Goal: Obtain resource: Obtain resource

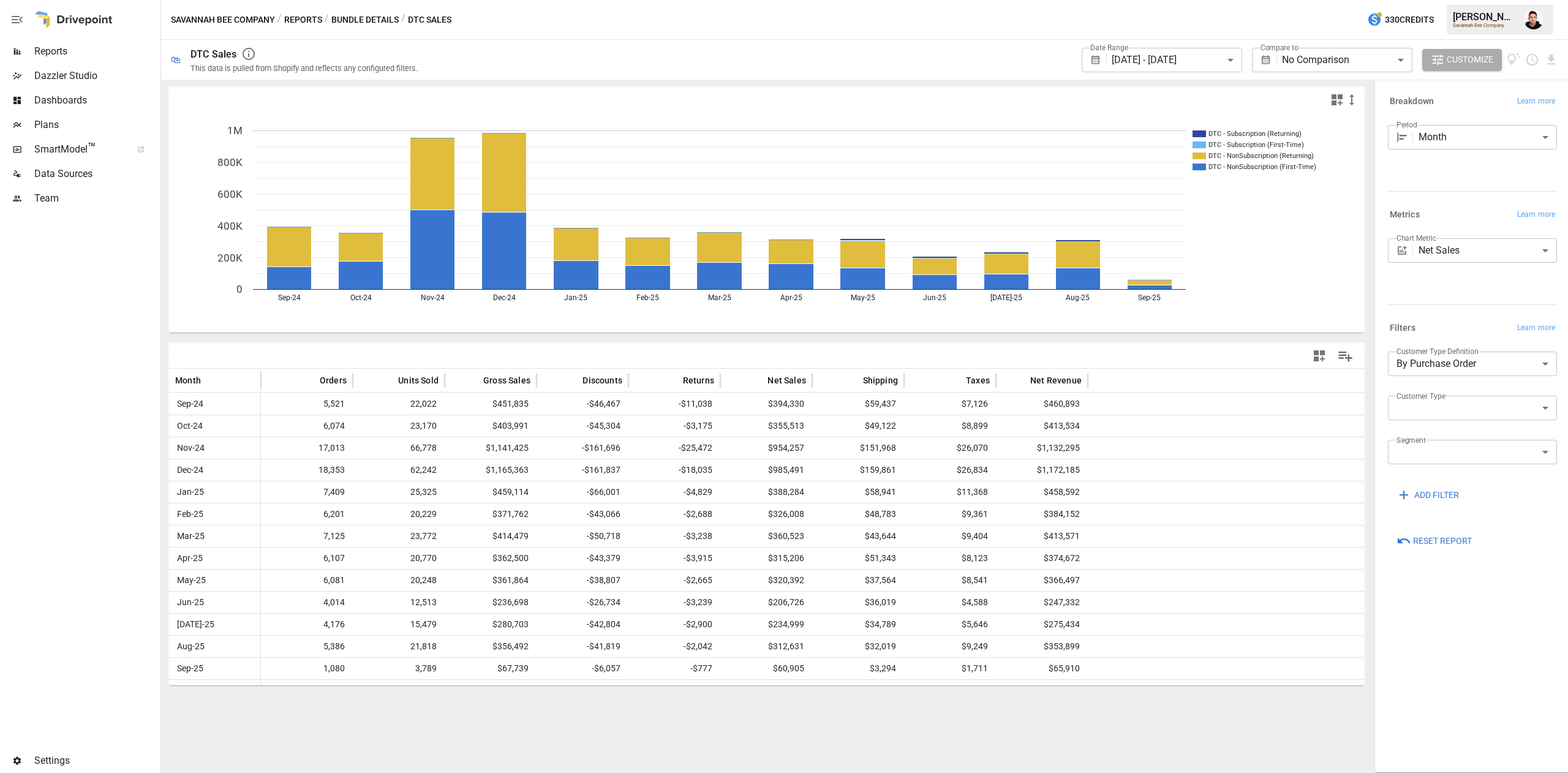
click at [77, 117] on span "Plans" at bounding box center [96, 124] width 124 height 15
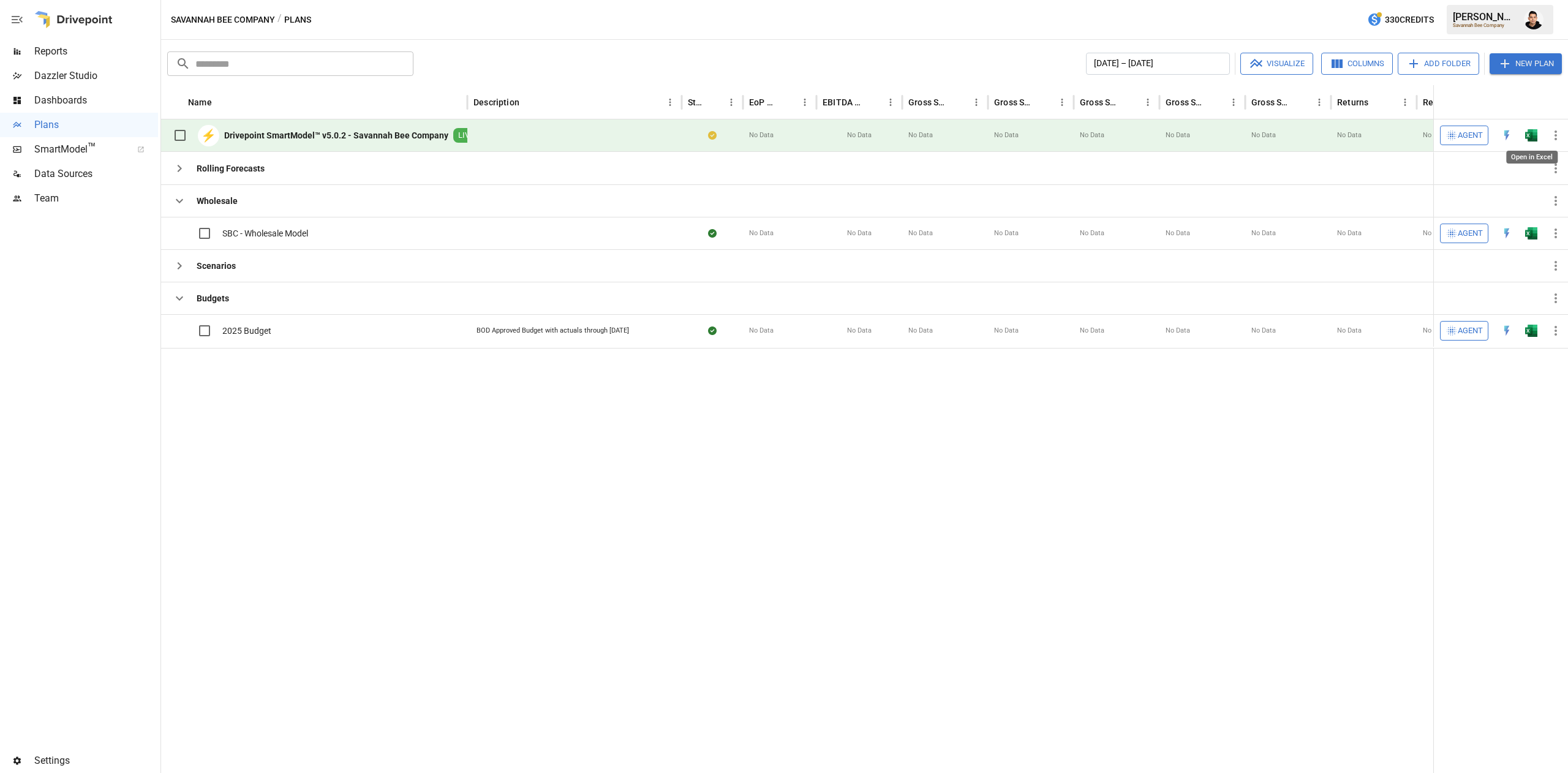
click at [1530, 137] on img "Open in Excel" at bounding box center [1531, 135] width 13 height 13
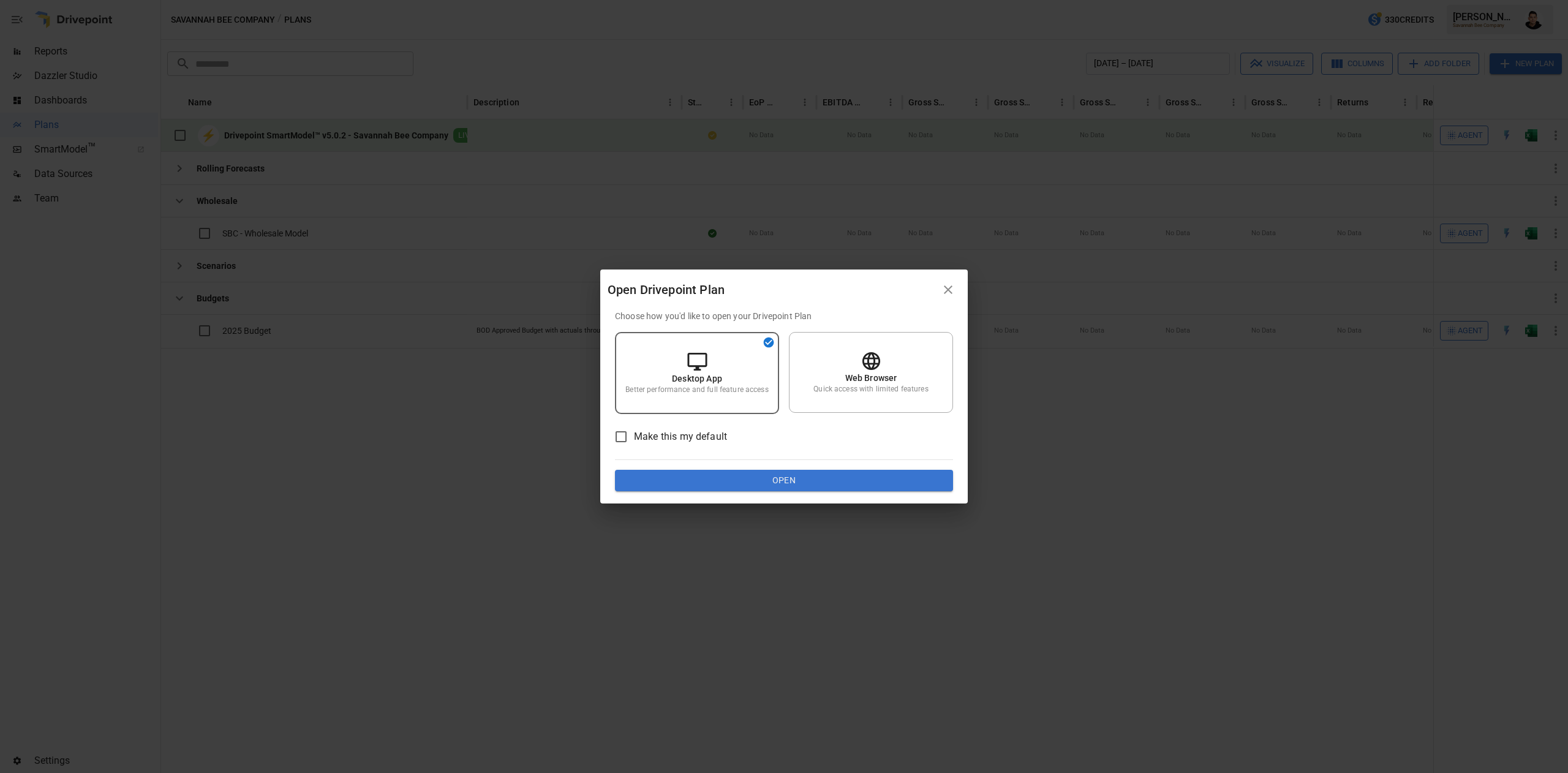
click at [857, 475] on button "Open" at bounding box center [784, 480] width 338 height 22
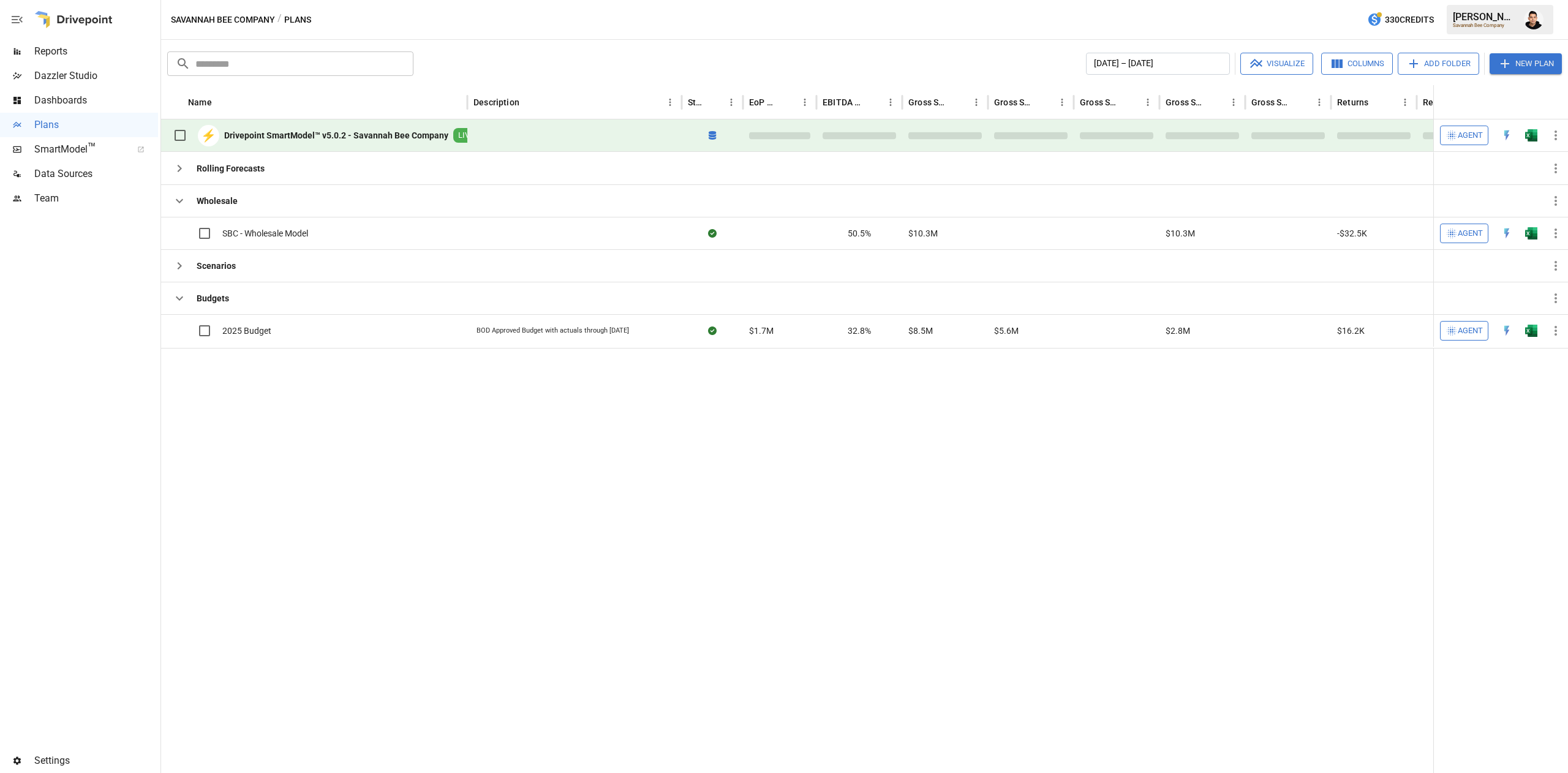
click at [1537, 136] on img "Open in Excel" at bounding box center [1531, 135] width 13 height 13
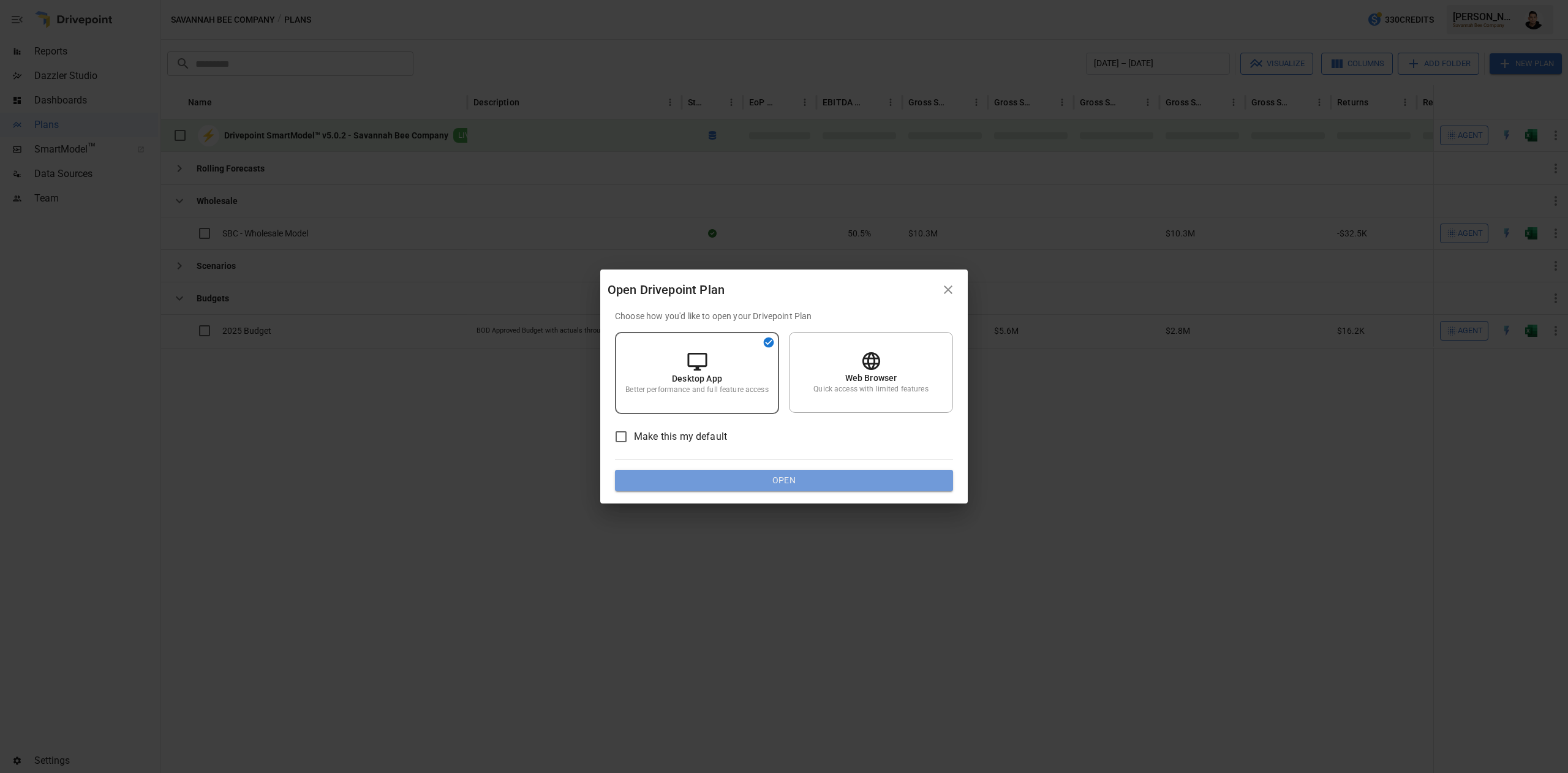
click at [867, 479] on button "Open" at bounding box center [784, 480] width 338 height 22
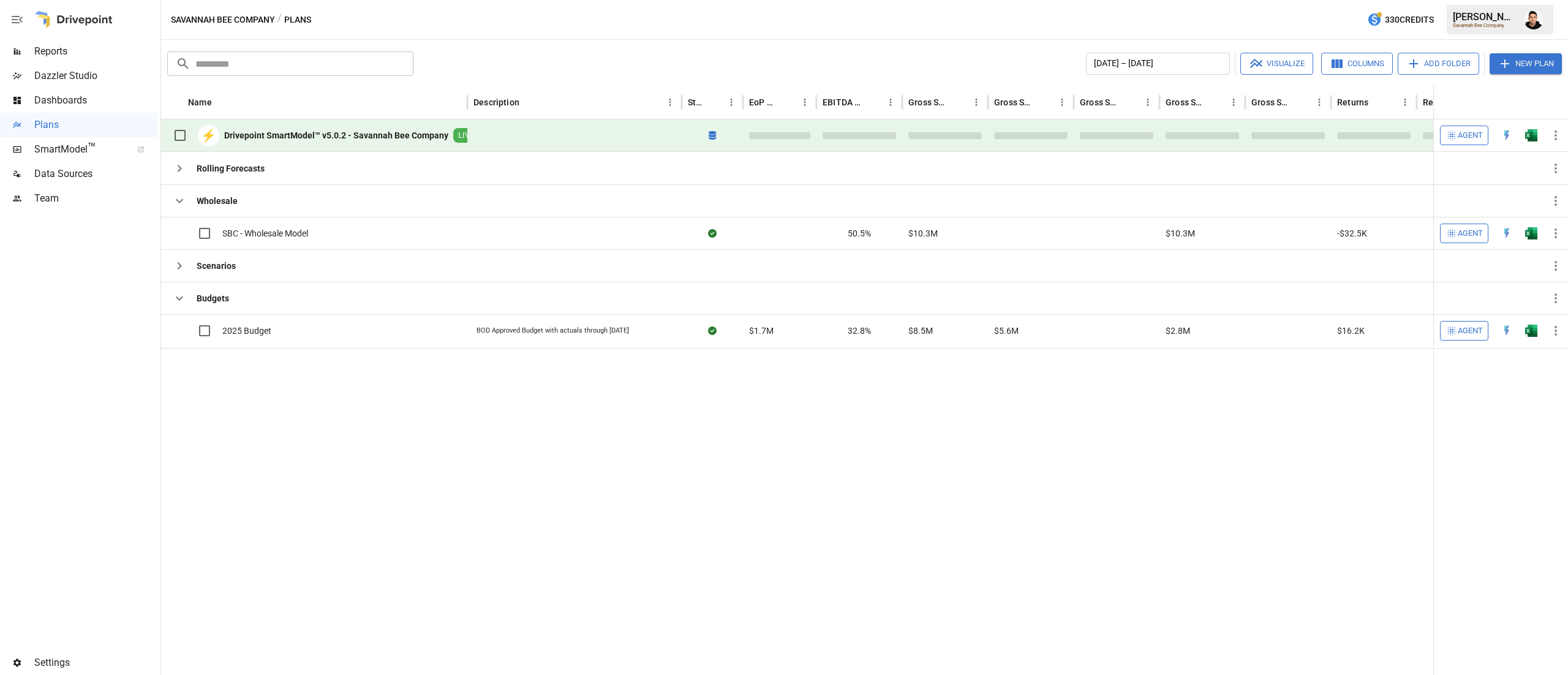
click at [1532, 133] on img "Open in Excel" at bounding box center [1531, 135] width 13 height 13
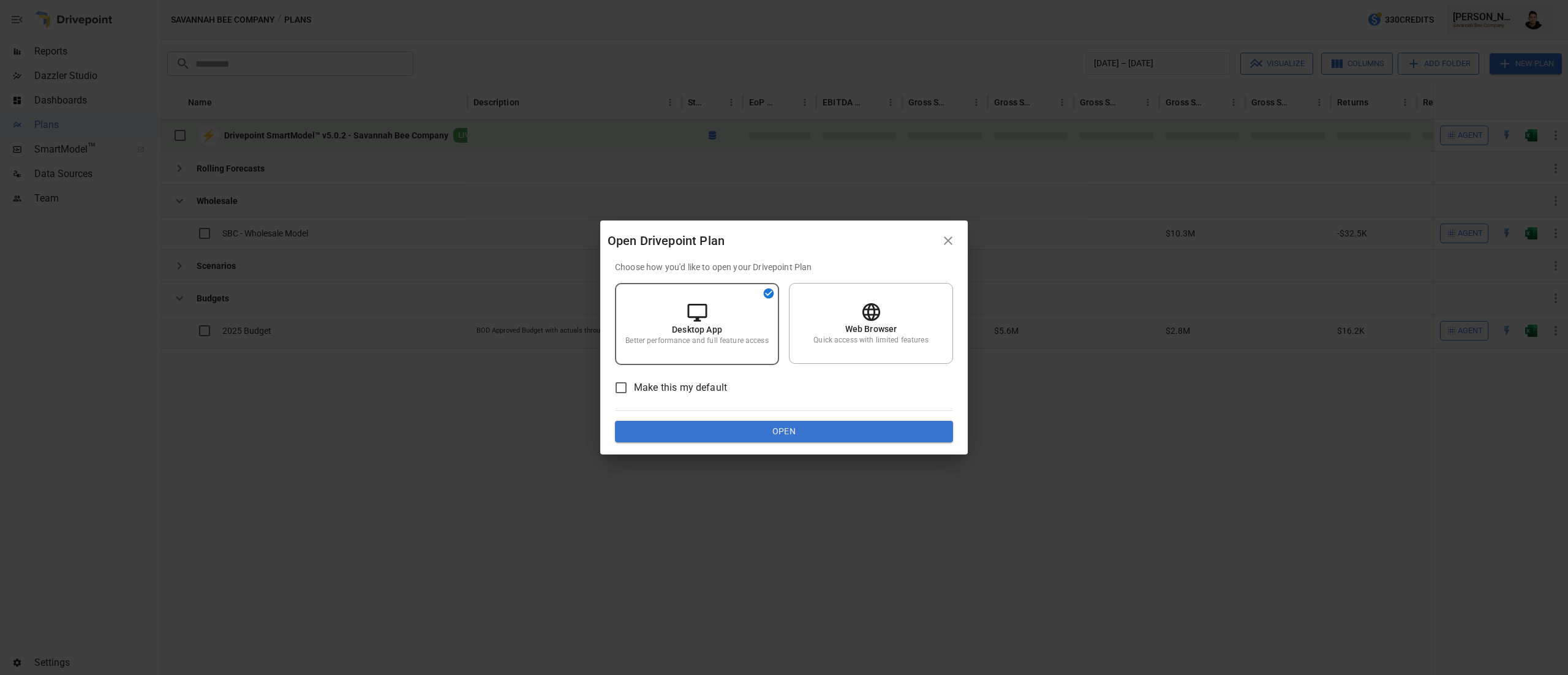
click at [865, 443] on div "Choose how you'd like to open your Drivepoint Plan Desktop App Better performan…" at bounding box center [784, 357] width 367 height 194
click at [868, 437] on button "Open" at bounding box center [784, 431] width 338 height 22
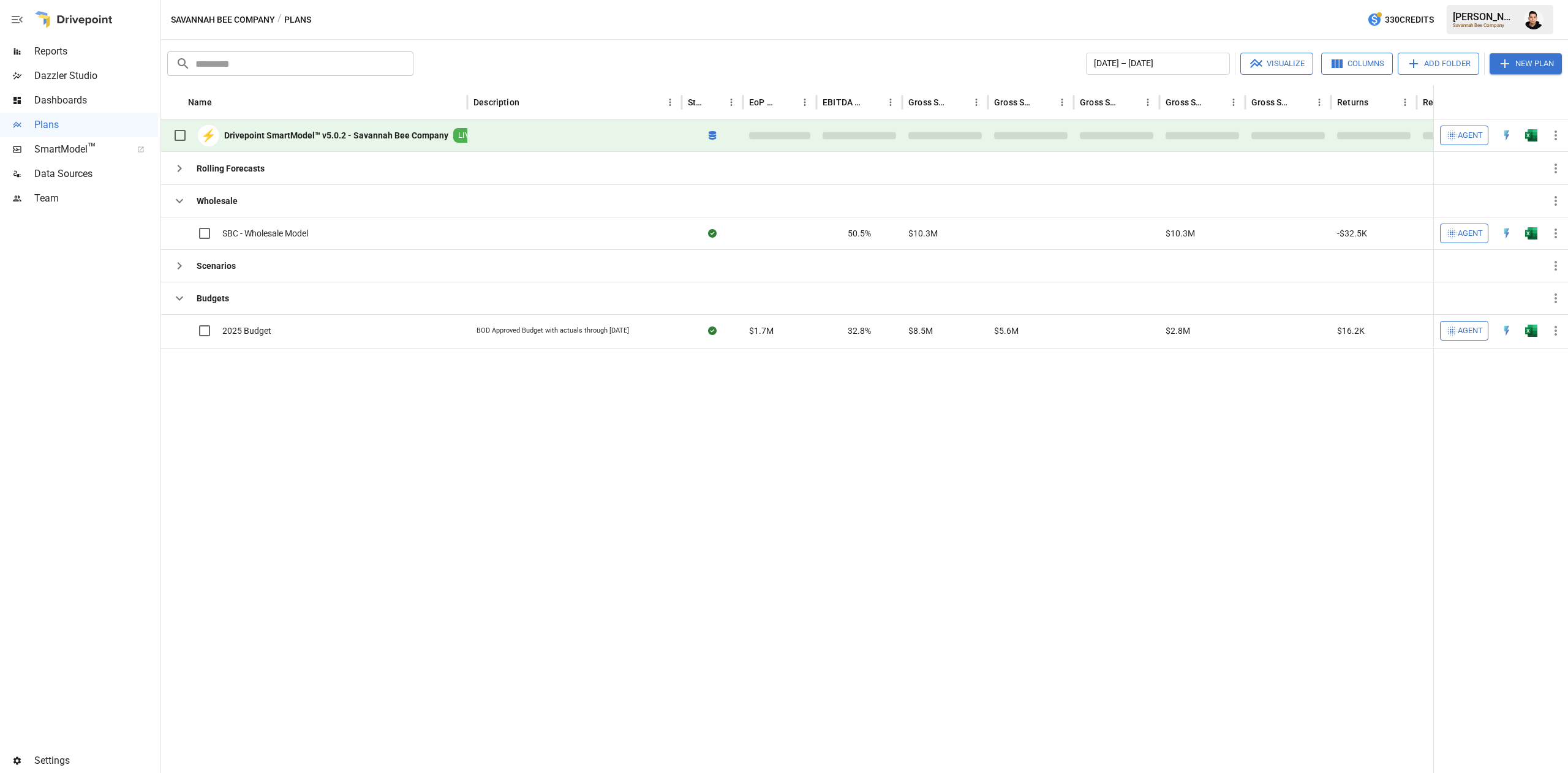
click at [1512, 22] on div "Savannah Bee Company" at bounding box center [1486, 25] width 64 height 6
click at [1538, 22] on img "Francisco Sanchez" at bounding box center [1534, 19] width 19 height 19
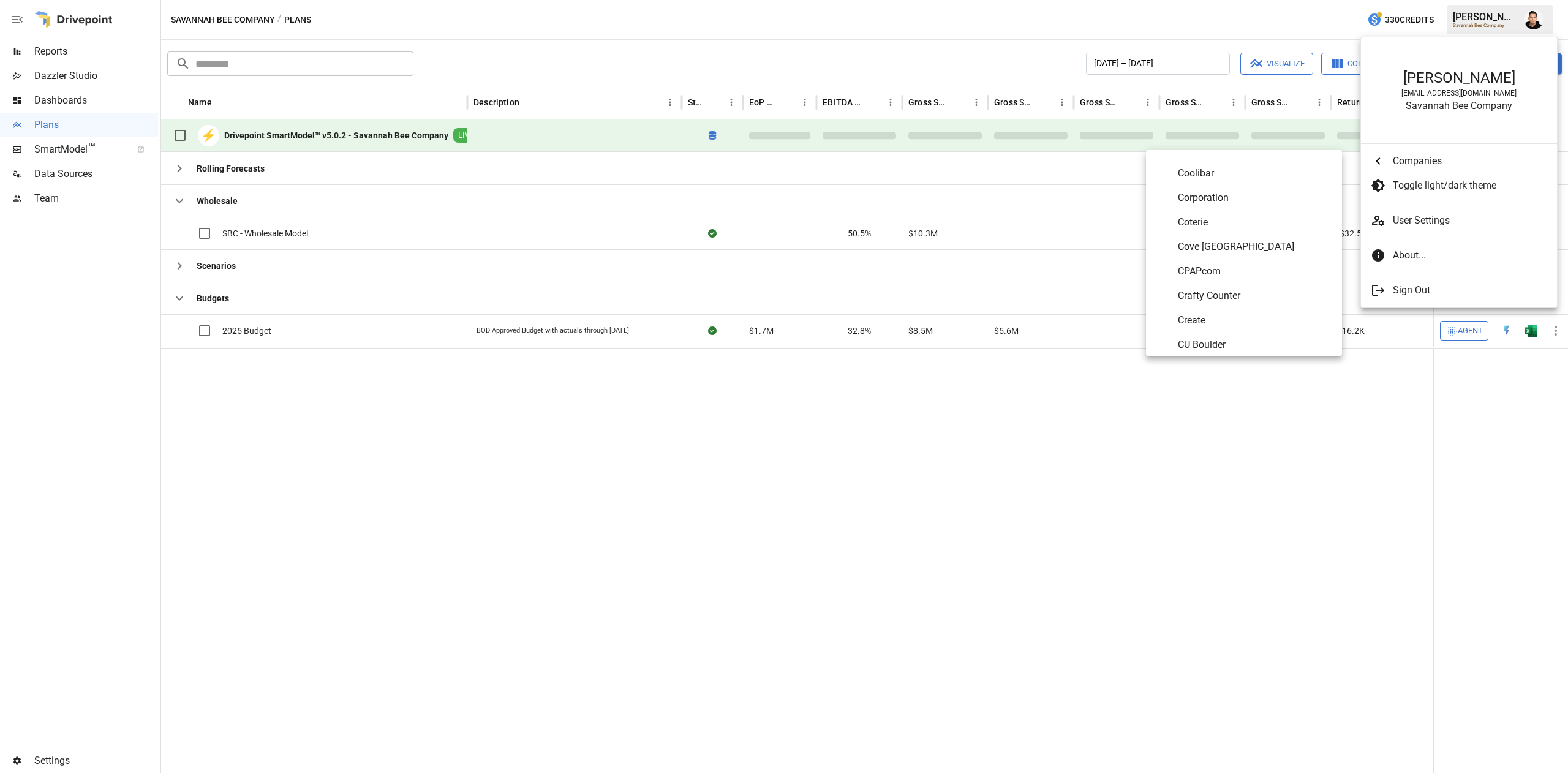
scroll to position [1324, 0]
click at [1264, 263] on span "CPAPcom" at bounding box center [1255, 263] width 154 height 15
